Goal: Information Seeking & Learning: Learn about a topic

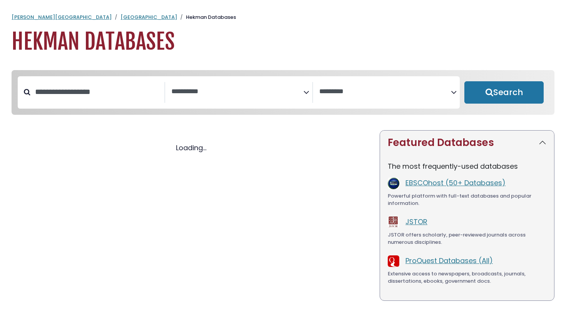
select select "Database Subject Filter"
select select "Database Vendors Filter"
select select "Database Subject Filter"
select select "Database Vendors Filter"
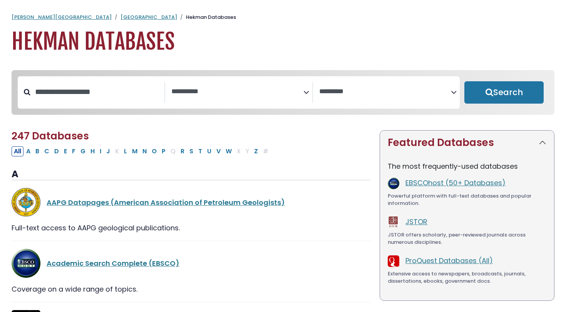
click at [214, 89] on textarea "Search" at bounding box center [237, 92] width 132 height 8
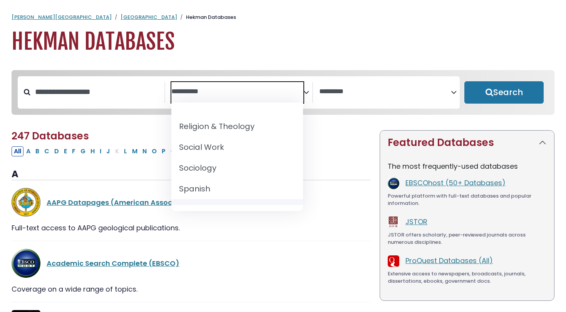
scroll to position [734, 0]
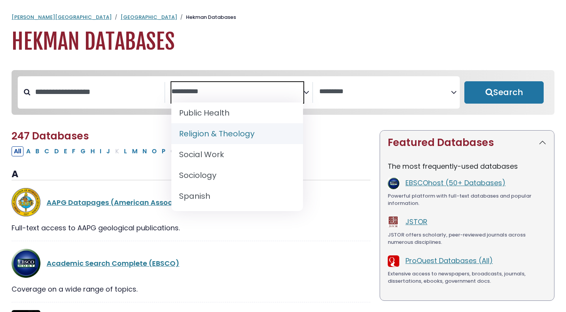
select select "*****"
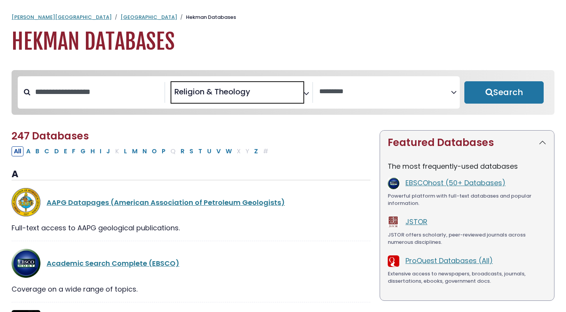
scroll to position [333, 0]
click at [524, 97] on button "Search" at bounding box center [503, 92] width 79 height 22
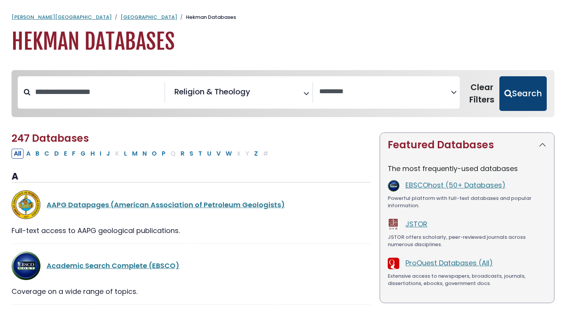
select select "Database Vendors Filter"
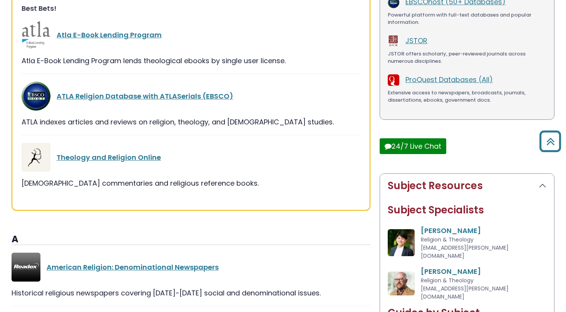
scroll to position [184, 0]
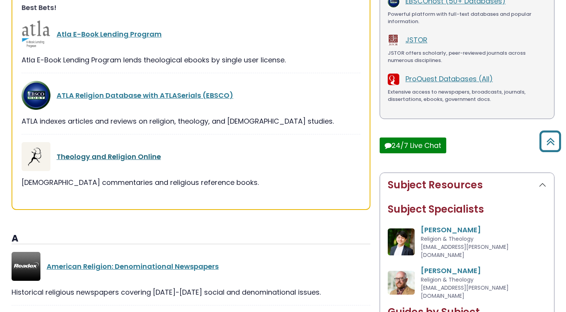
click at [145, 155] on link "Theology and Religion Online" at bounding box center [109, 157] width 104 height 10
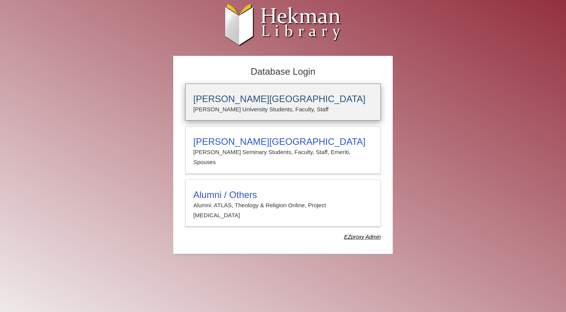
click at [235, 111] on p "[PERSON_NAME] University Students, Faculty, Staff" at bounding box center [282, 109] width 179 height 10
